Goal: Information Seeking & Learning: Learn about a topic

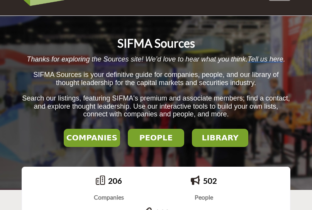
scroll to position [77, 0]
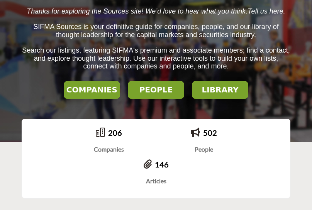
click at [84, 85] on button "COMPANIES" at bounding box center [92, 90] width 56 height 18
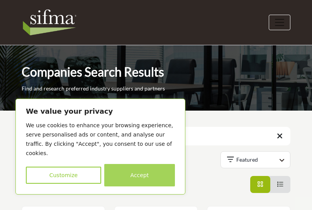
click at [153, 182] on button "Accept" at bounding box center [139, 175] width 71 height 22
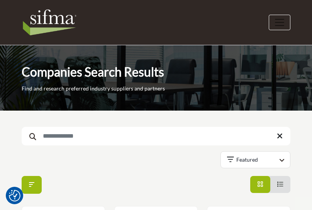
click at [138, 145] on input "Search Keyword" at bounding box center [156, 136] width 269 height 19
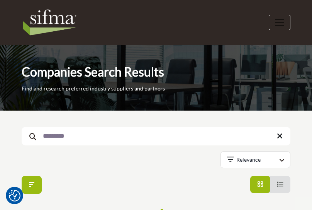
type input "*********"
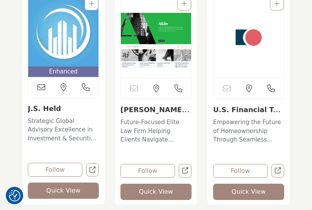
scroll to position [232, 0]
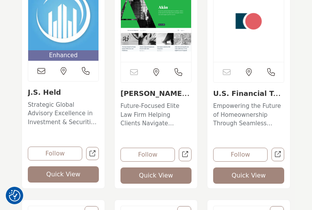
click at [53, 31] on img "Open Listing in new tab" at bounding box center [63, 16] width 70 height 70
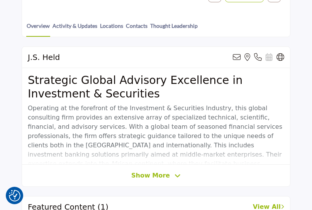
scroll to position [193, 0]
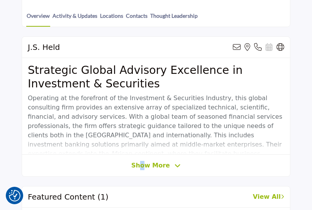
click at [143, 171] on div "J.S. Held View email address of this listing View the location of this listing" at bounding box center [156, 106] width 269 height 140
click at [154, 167] on span "Show More" at bounding box center [150, 165] width 39 height 9
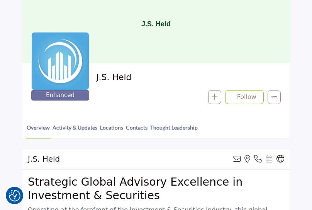
scroll to position [77, 0]
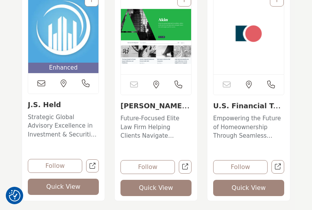
scroll to position [271, 0]
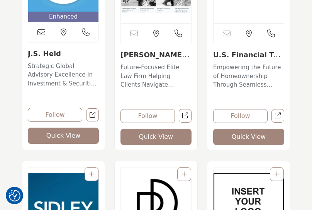
click at [142, 71] on p "Future-Focused Elite Law Firm Helping Clients Navigate Success with Agility and…" at bounding box center [156, 76] width 71 height 26
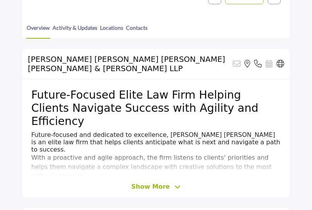
scroll to position [232, 0]
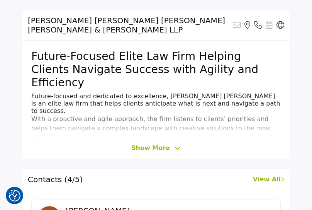
click at [165, 143] on span "Show More" at bounding box center [150, 147] width 39 height 9
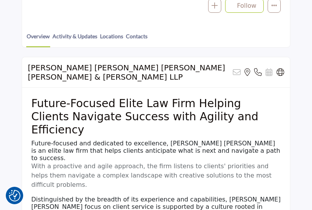
scroll to position [155, 0]
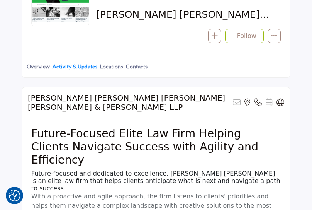
click at [83, 62] on link "Activity & Updates" at bounding box center [75, 69] width 46 height 14
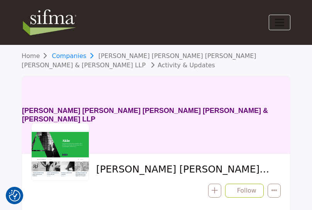
click at [85, 56] on link "Companies" at bounding box center [75, 55] width 46 height 7
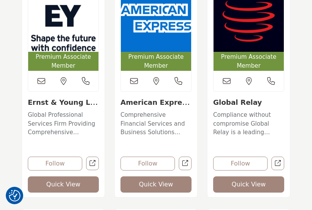
scroll to position [232, 0]
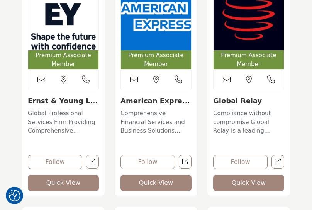
click at [56, 43] on img "Open Listing in new tab" at bounding box center [63, 16] width 70 height 70
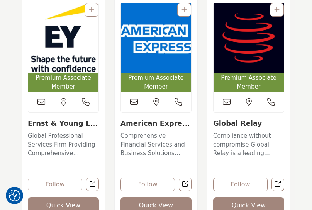
scroll to position [193, 0]
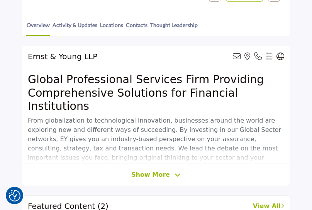
scroll to position [232, 0]
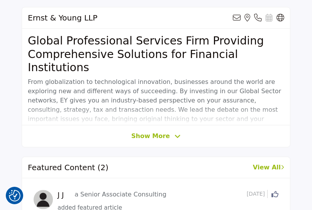
click at [149, 146] on div "Ernst & Young LLP View email address of this listing View the location of this …" at bounding box center [156, 77] width 269 height 140
click at [147, 138] on span "Show More" at bounding box center [150, 135] width 39 height 9
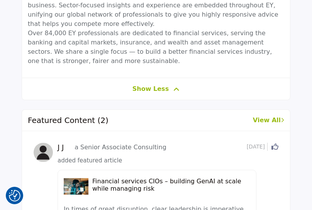
scroll to position [425, 0]
